Goal: Information Seeking & Learning: Learn about a topic

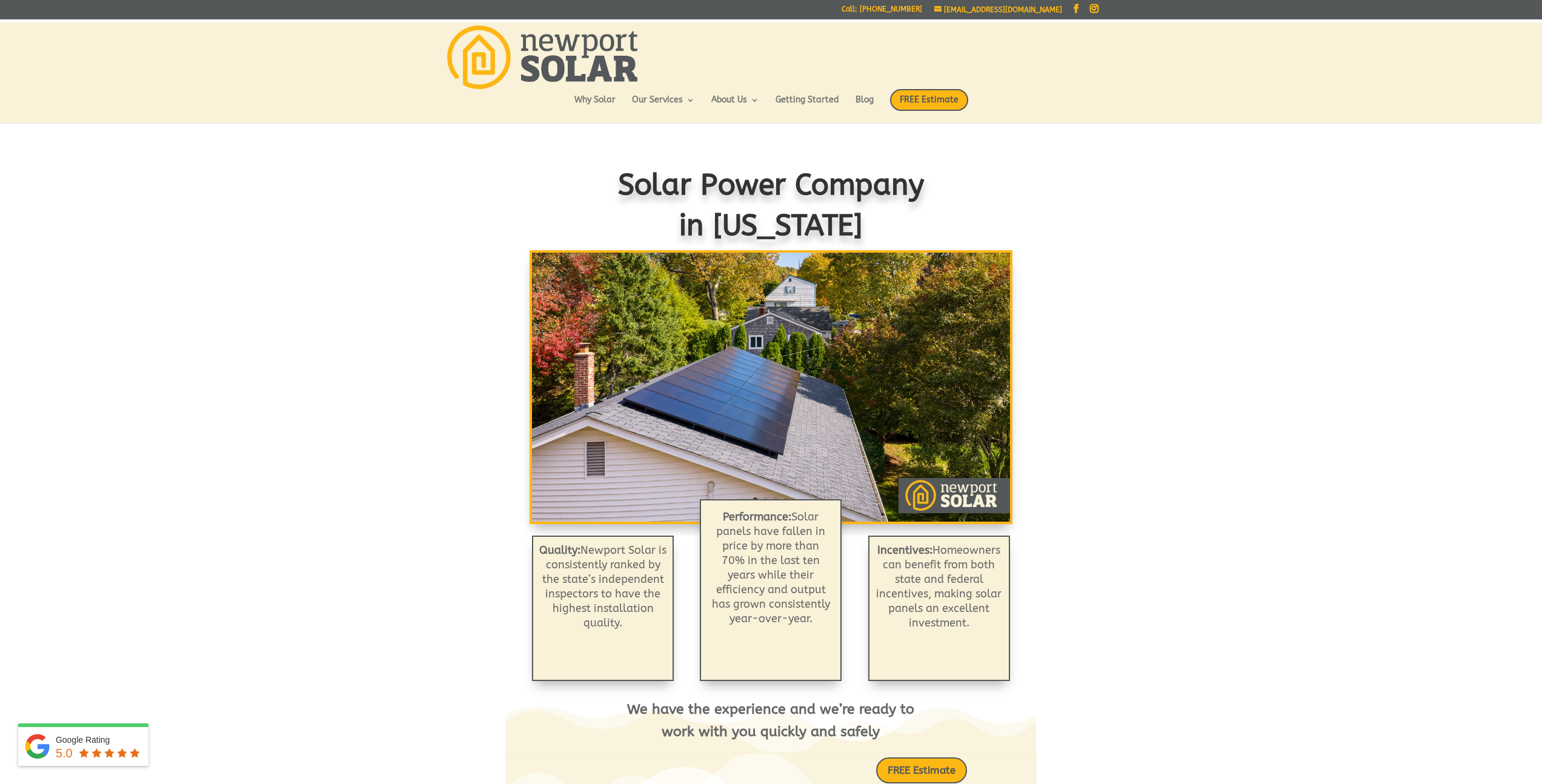
click at [545, 60] on img at bounding box center [542, 57] width 190 height 64
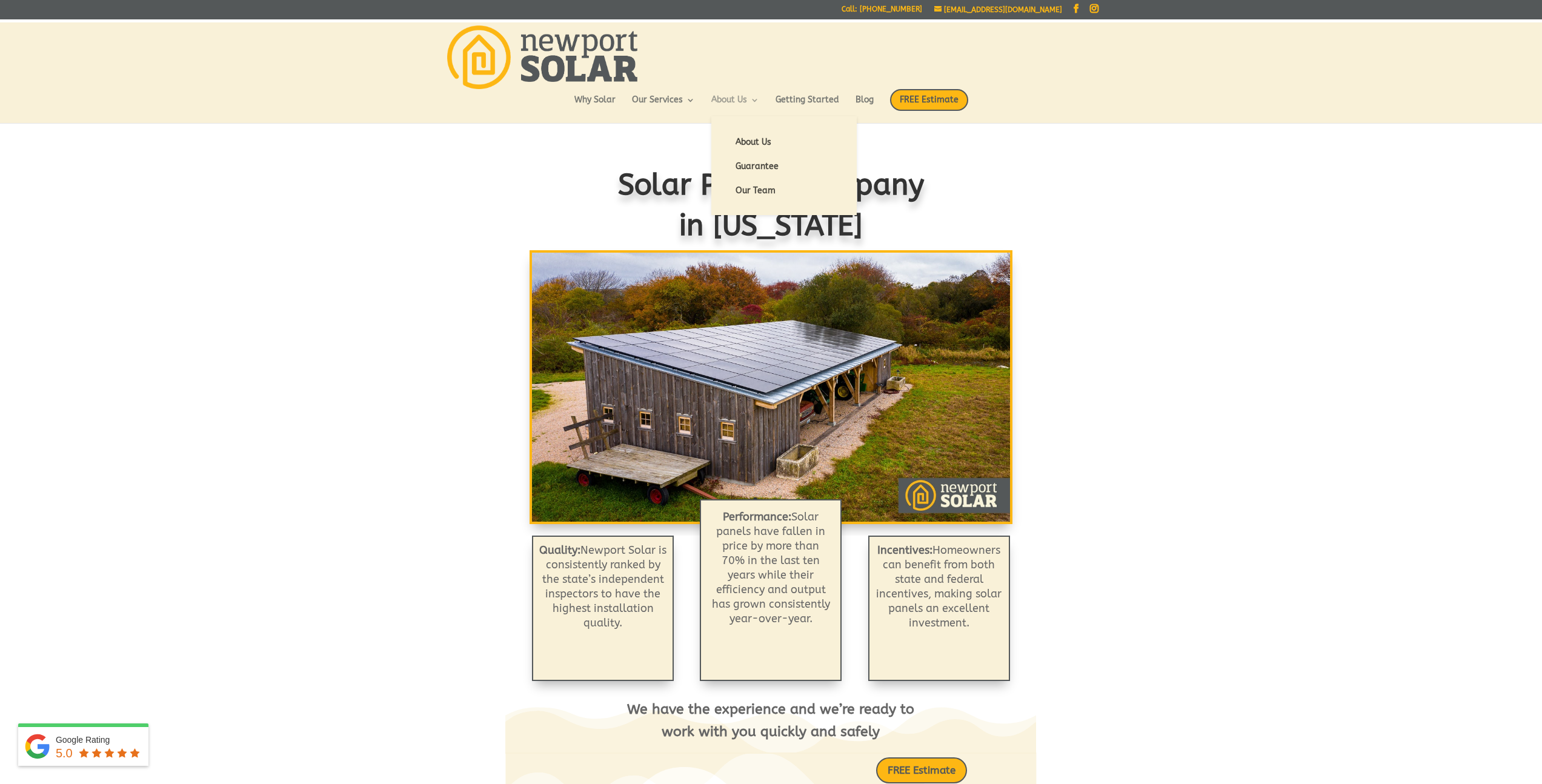
click at [741, 98] on link "About Us" at bounding box center [735, 105] width 48 height 21
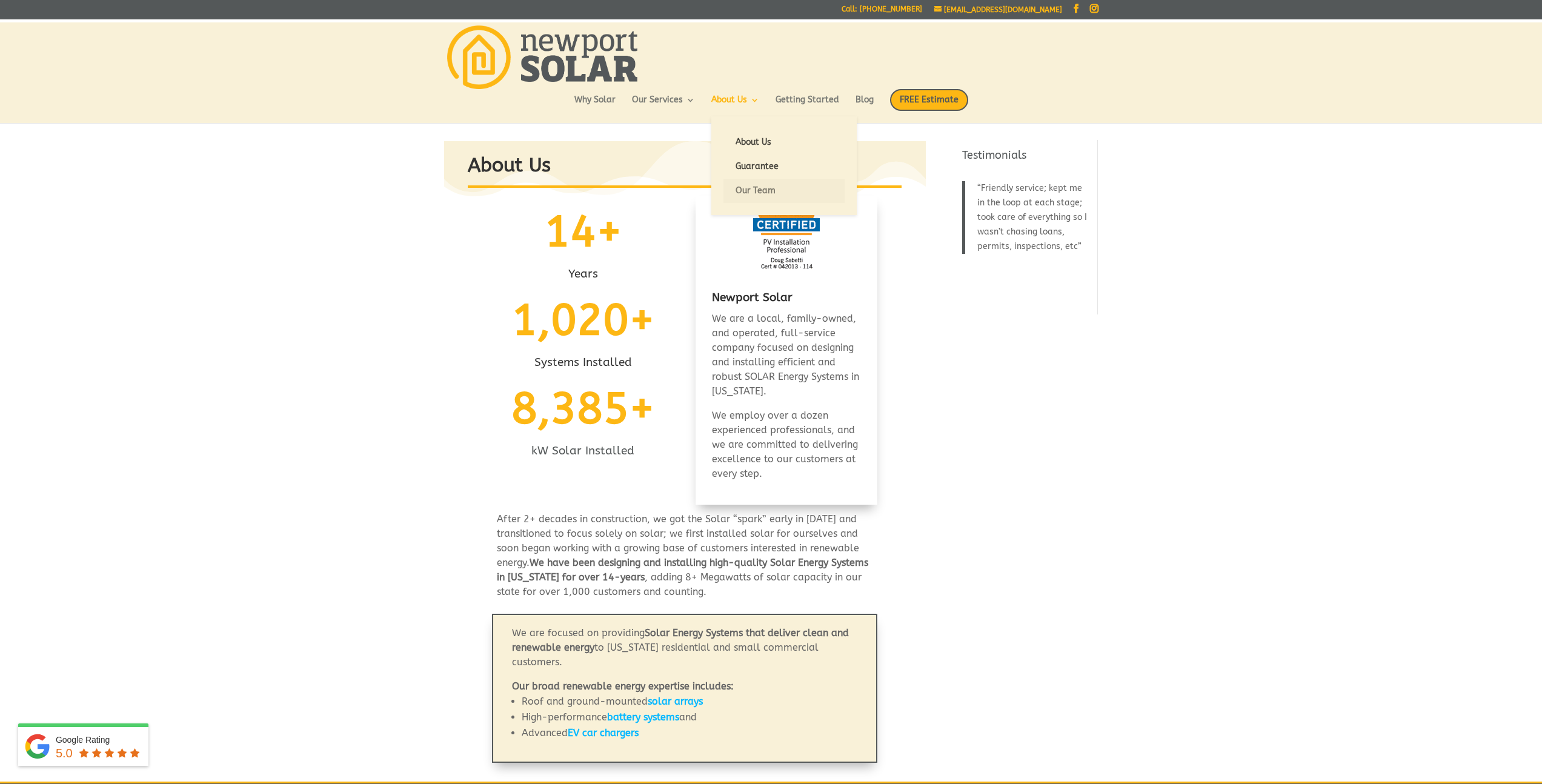
click at [757, 183] on link "Our Team" at bounding box center [784, 191] width 121 height 24
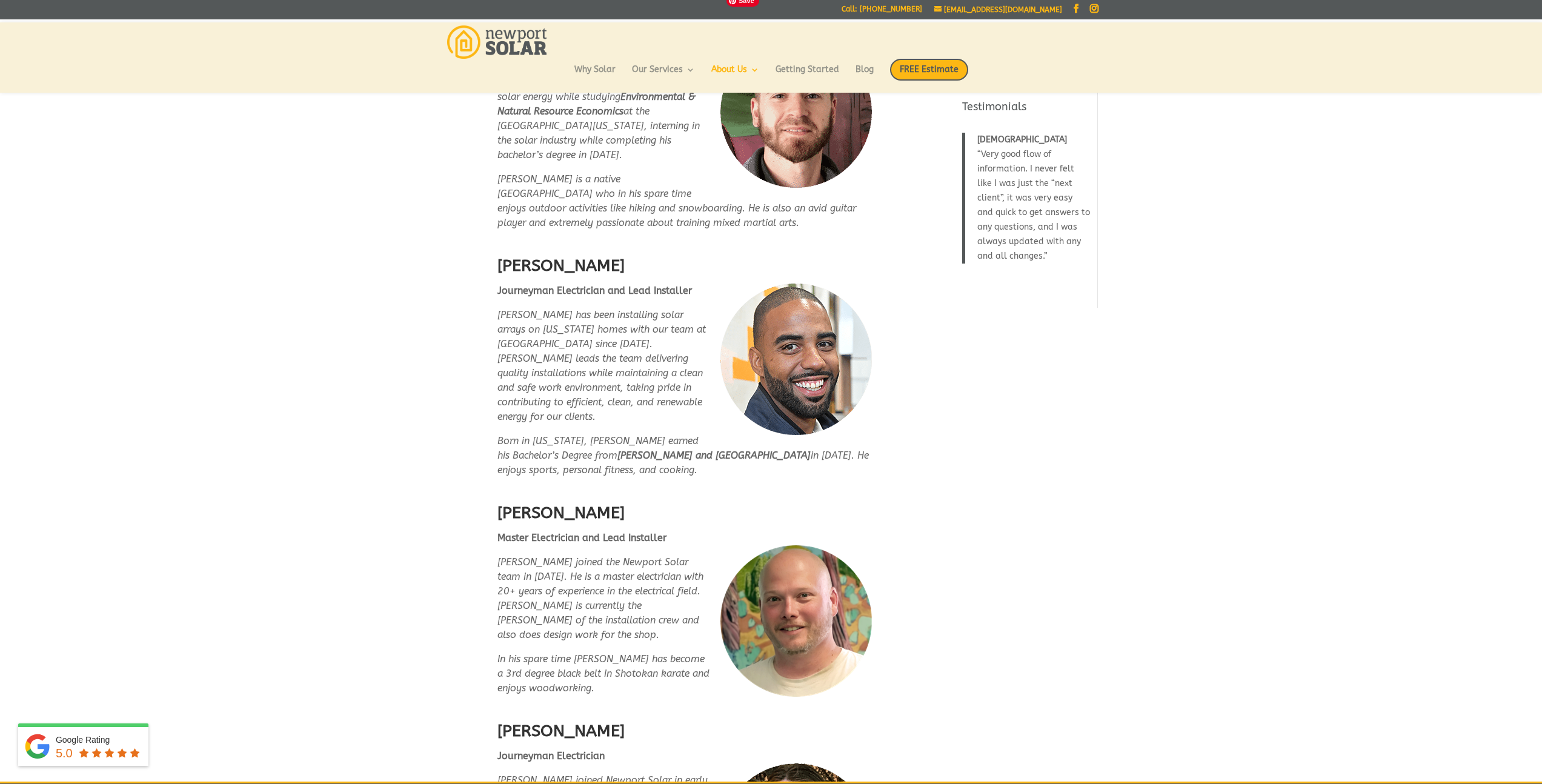
scroll to position [1648, 0]
